Goal: Communication & Community: Answer question/provide support

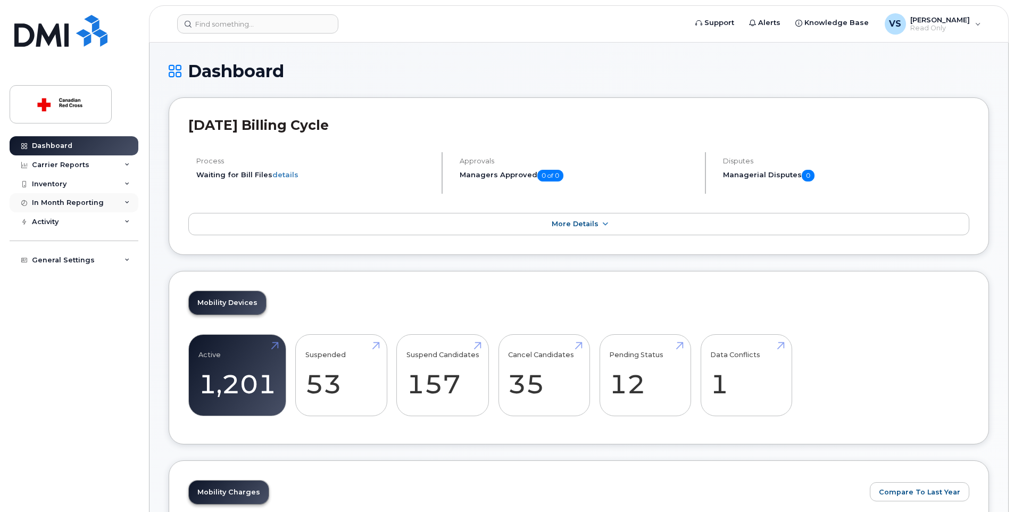
click at [106, 194] on div "In Month Reporting" at bounding box center [74, 202] width 129 height 19
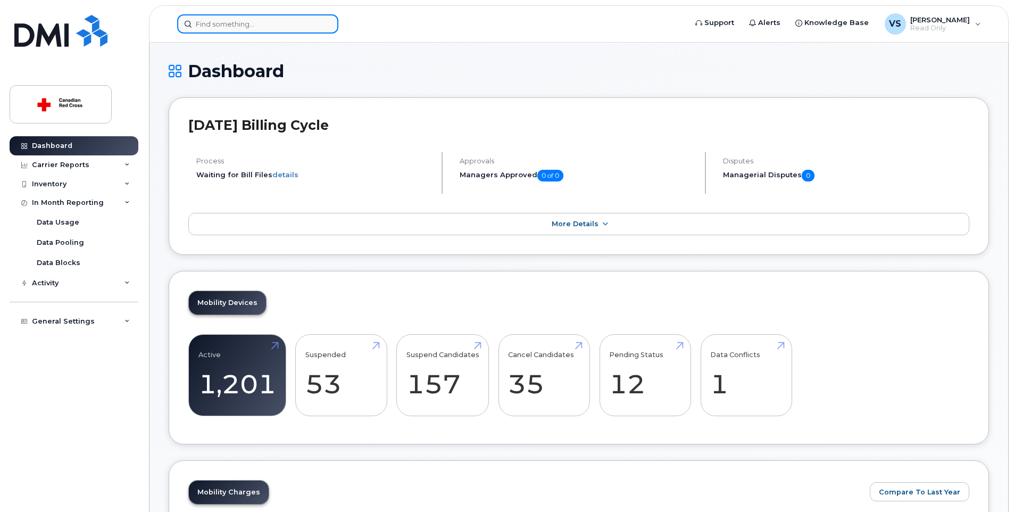
click at [216, 26] on input at bounding box center [257, 23] width 161 height 19
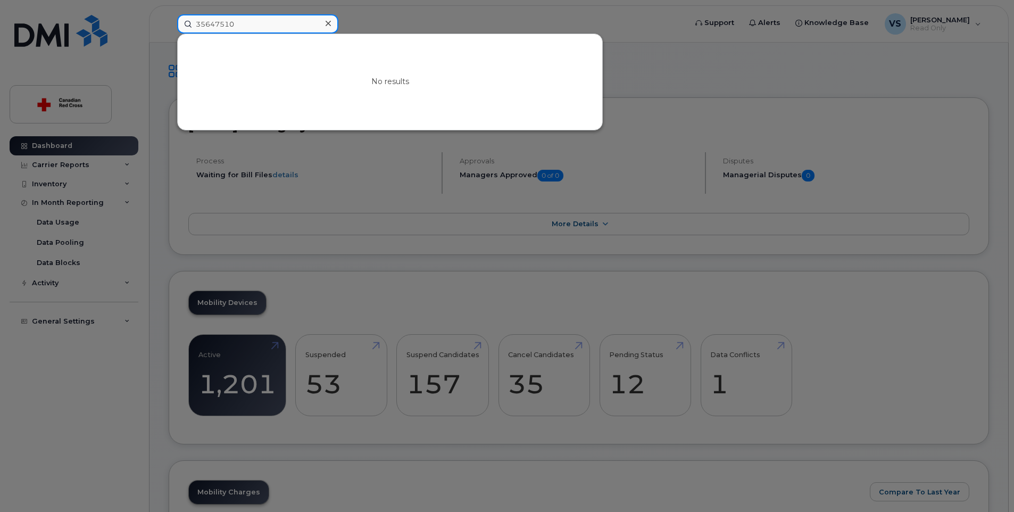
drag, startPoint x: 266, startPoint y: 23, endPoint x: 133, endPoint y: 18, distance: 133.2
click at [169, 18] on div "35647510 No results" at bounding box center [428, 23] width 519 height 19
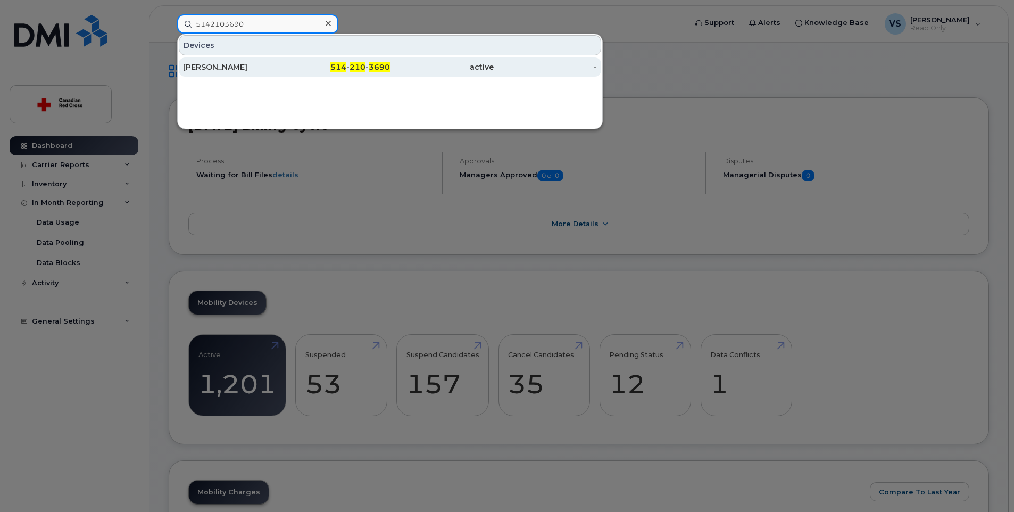
type input "5142103690"
click at [297, 61] on div "514 - 210 - 3690" at bounding box center [339, 66] width 104 height 19
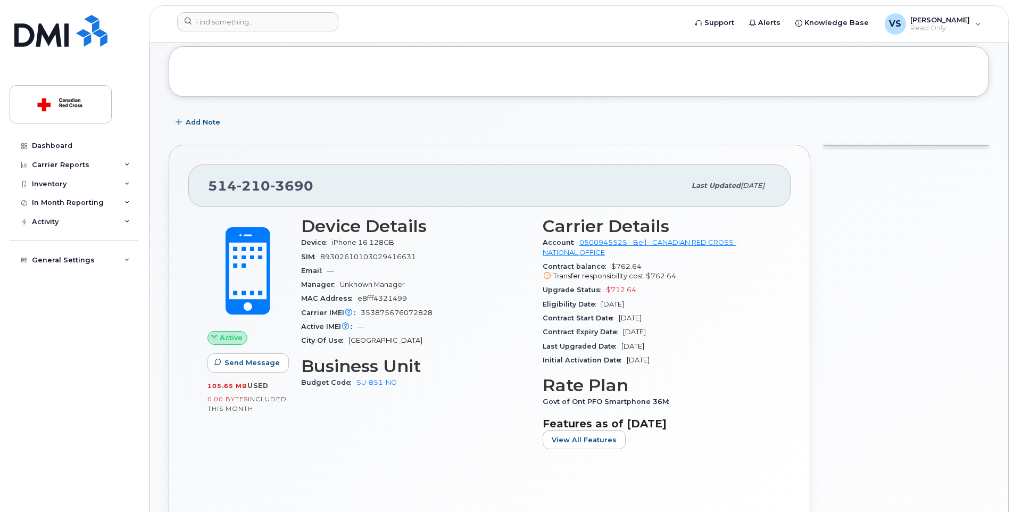
scroll to position [106, 0]
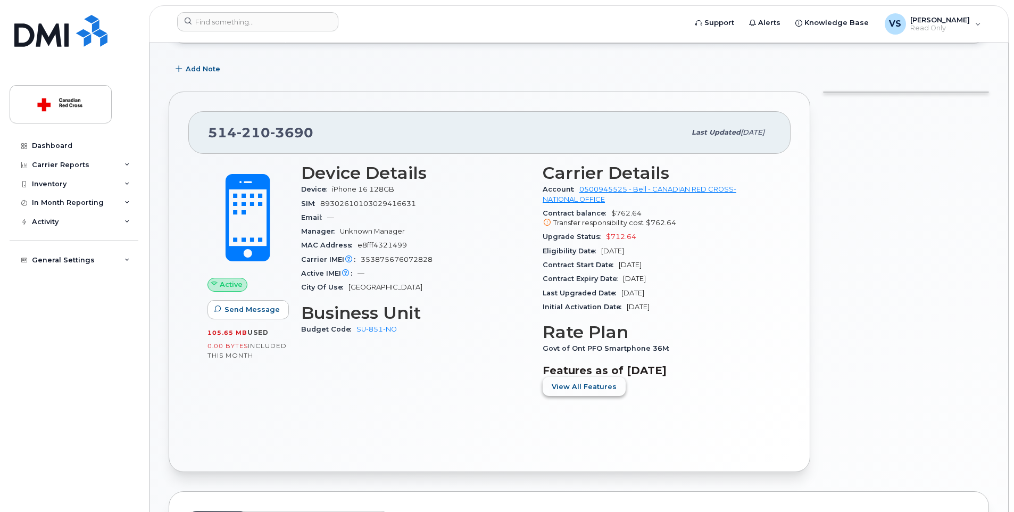
click at [607, 387] on span "View All Features" at bounding box center [584, 387] width 65 height 10
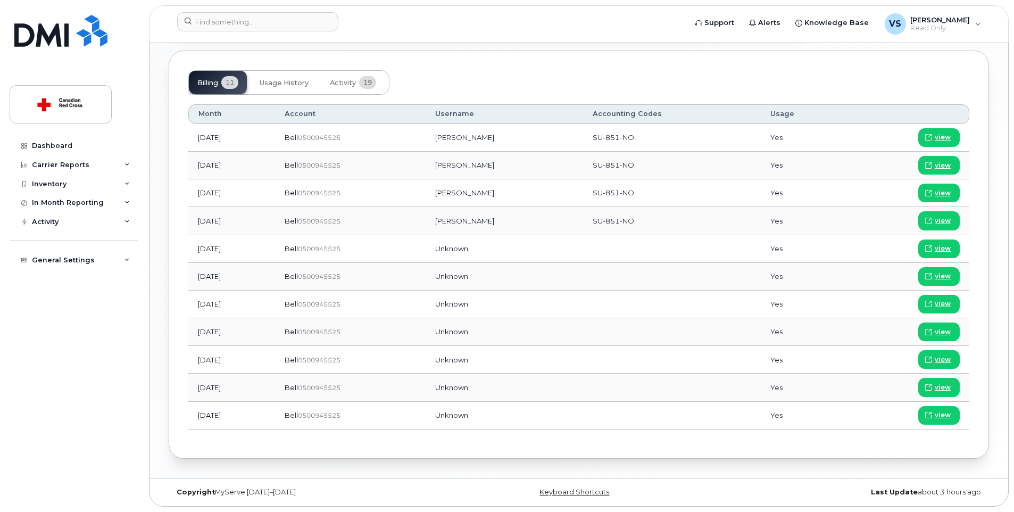
scroll to position [599, 0]
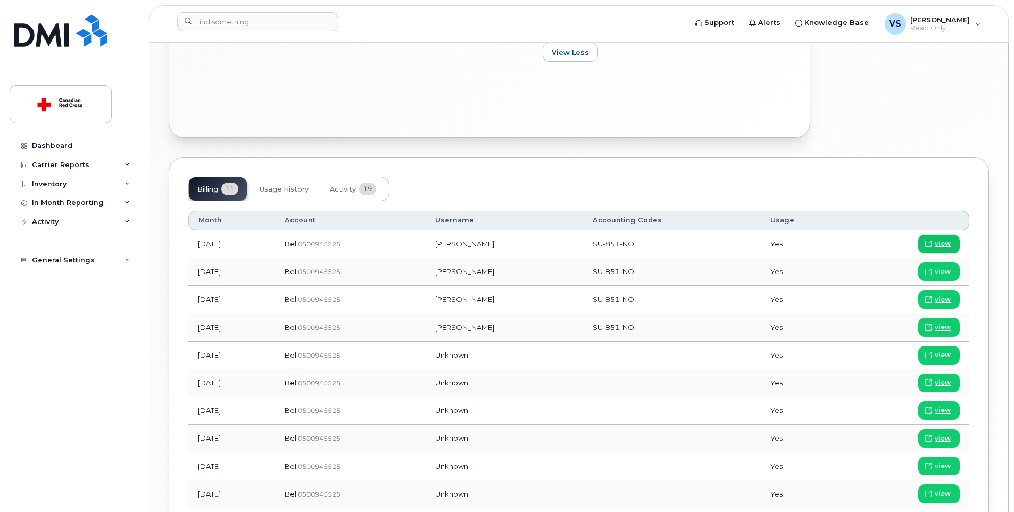
click at [945, 242] on span "view" at bounding box center [943, 244] width 16 height 10
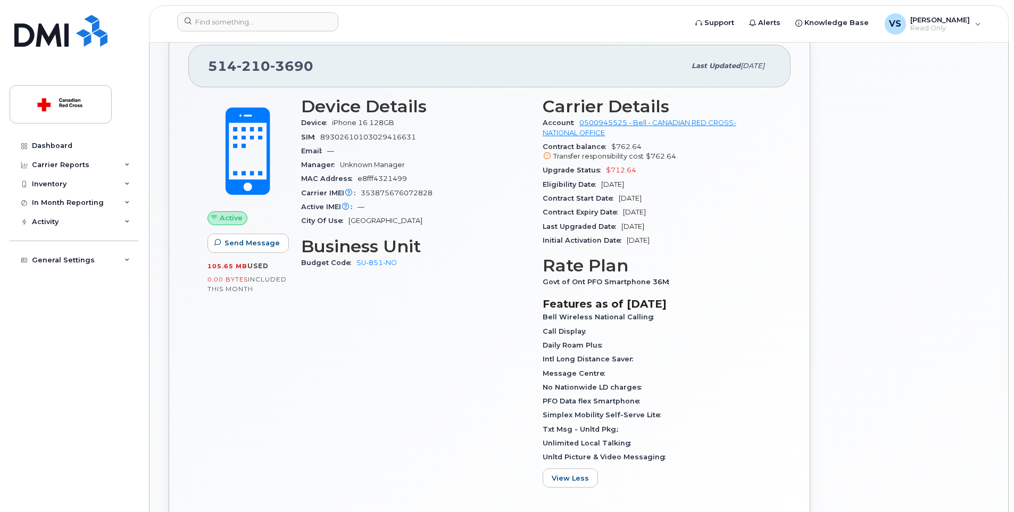
scroll to position [120, 0]
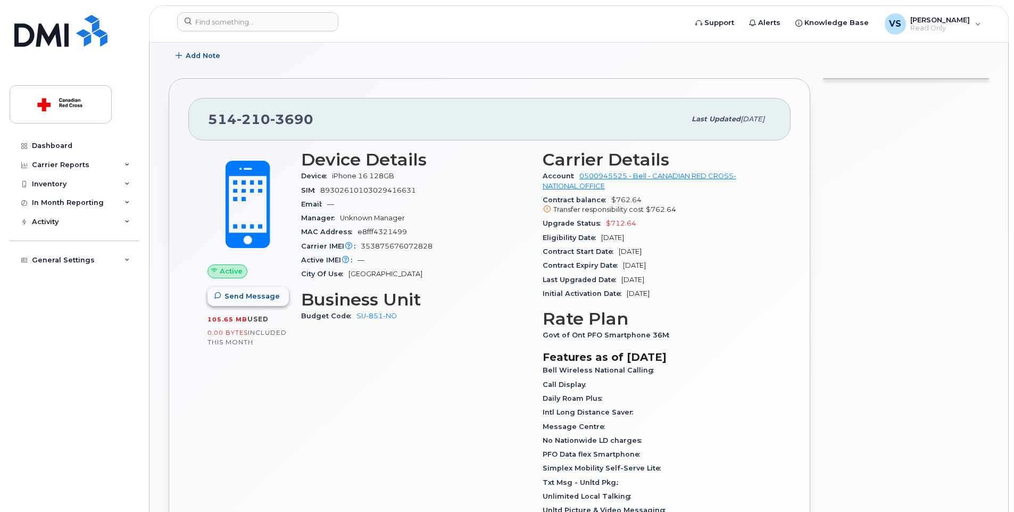
click at [251, 293] on span "Send Message" at bounding box center [252, 296] width 55 height 10
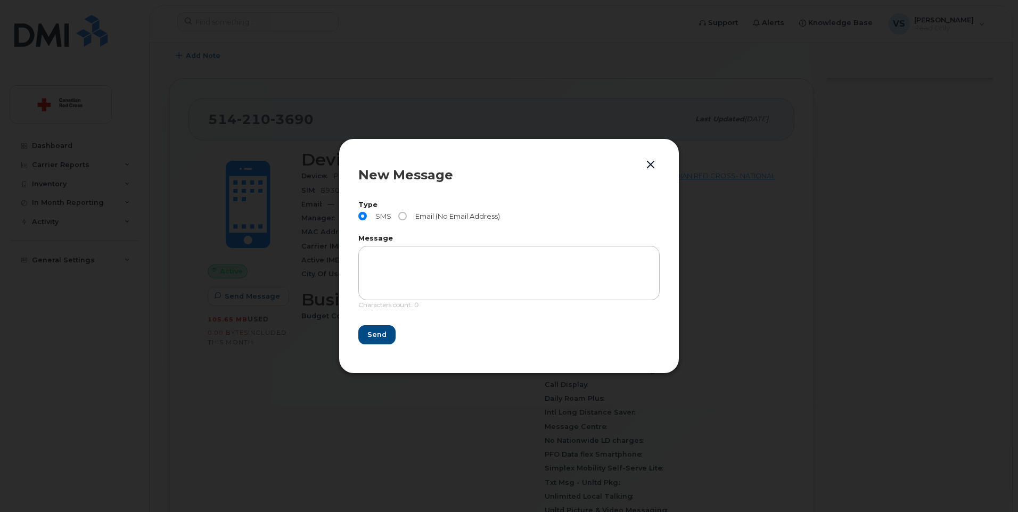
click at [405, 213] on span at bounding box center [402, 216] width 9 height 9
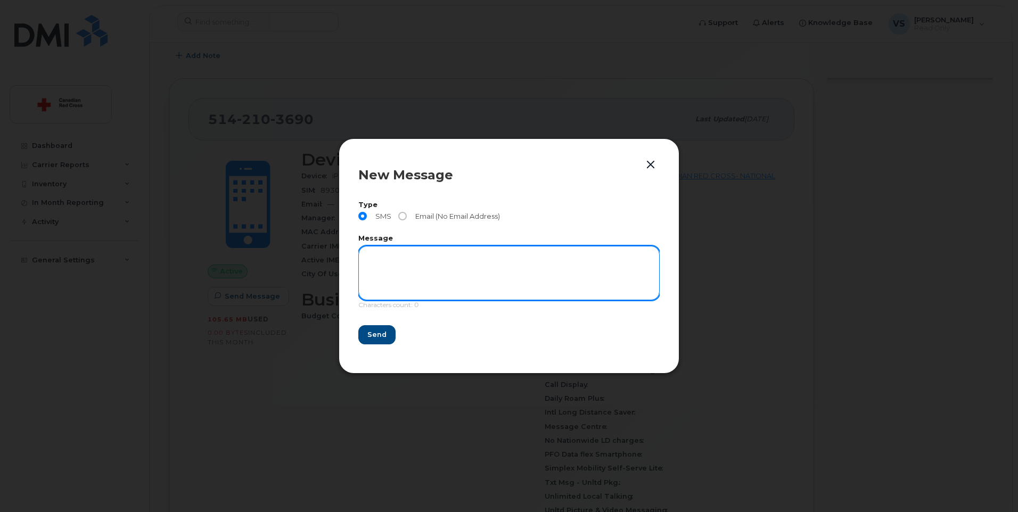
click at [414, 254] on textarea at bounding box center [508, 273] width 301 height 54
type textarea "TG TEST :)"
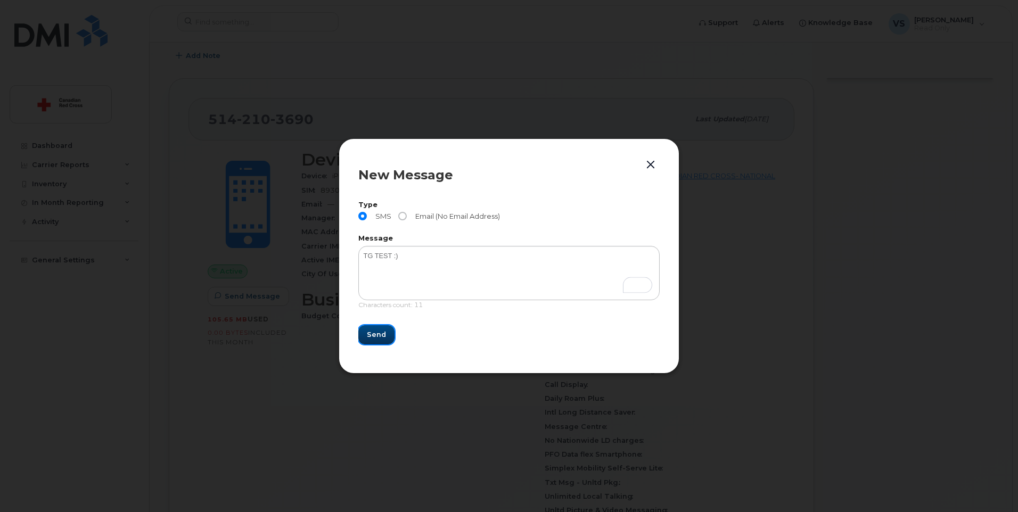
click at [374, 335] on span "Send" at bounding box center [376, 334] width 19 height 10
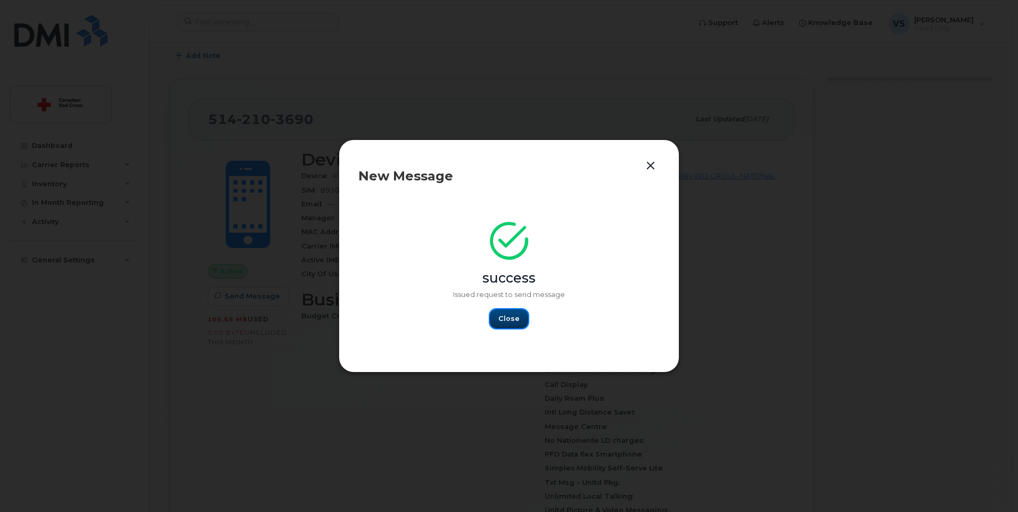
click at [505, 322] on span "Close" at bounding box center [508, 318] width 21 height 10
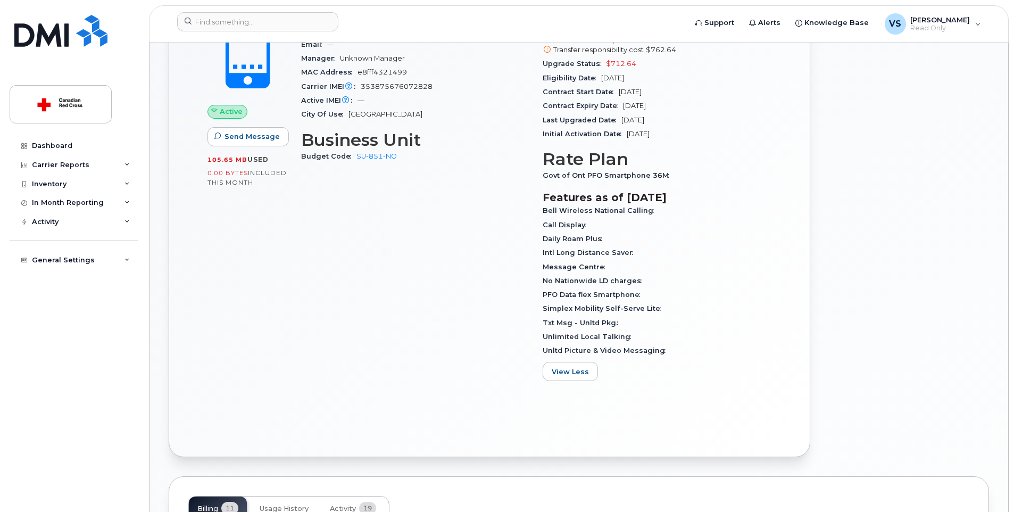
scroll to position [0, 0]
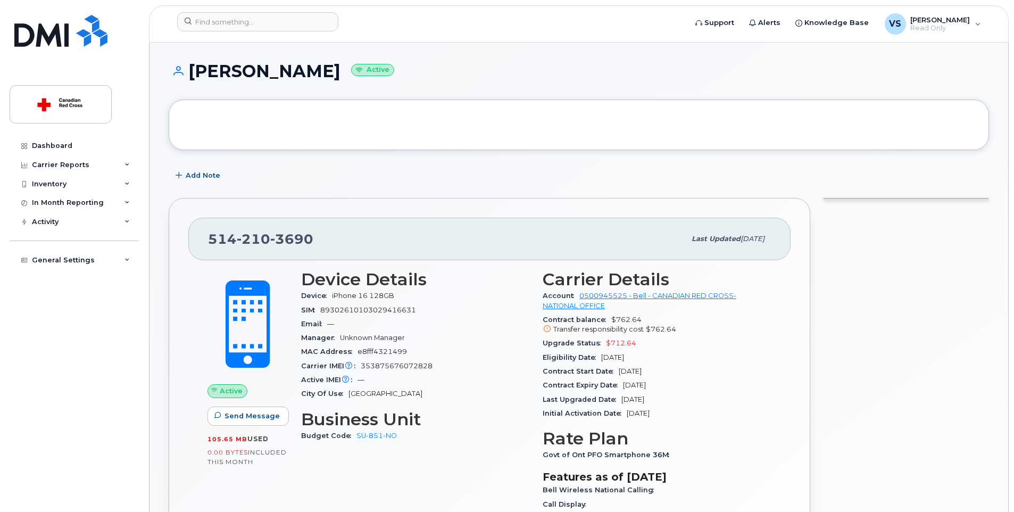
click at [236, 458] on span "included this month" at bounding box center [247, 457] width 79 height 18
click at [117, 222] on div "Activity" at bounding box center [74, 221] width 129 height 19
